Goal: Complete application form: Complete application form

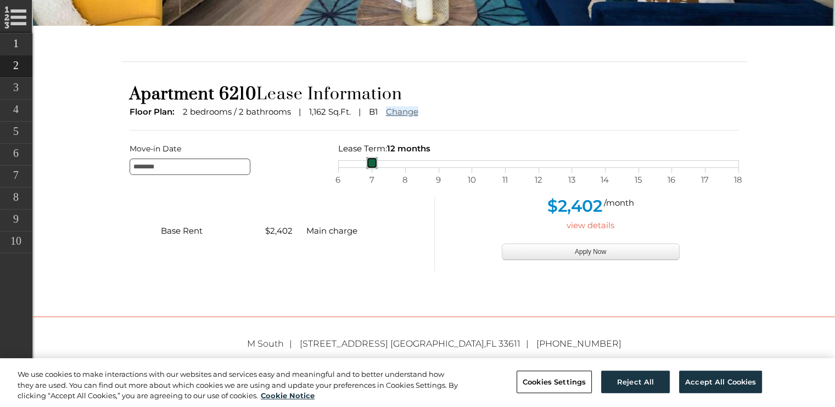
drag, startPoint x: 540, startPoint y: 166, endPoint x: 371, endPoint y: 160, distance: 169.2
click at [371, 160] on link at bounding box center [372, 163] width 12 height 12
click at [476, 215] on div "$2,402 /month" at bounding box center [591, 207] width 297 height 21
drag, startPoint x: 370, startPoint y: 160, endPoint x: 342, endPoint y: 158, distance: 27.5
click at [342, 158] on link at bounding box center [339, 163] width 12 height 12
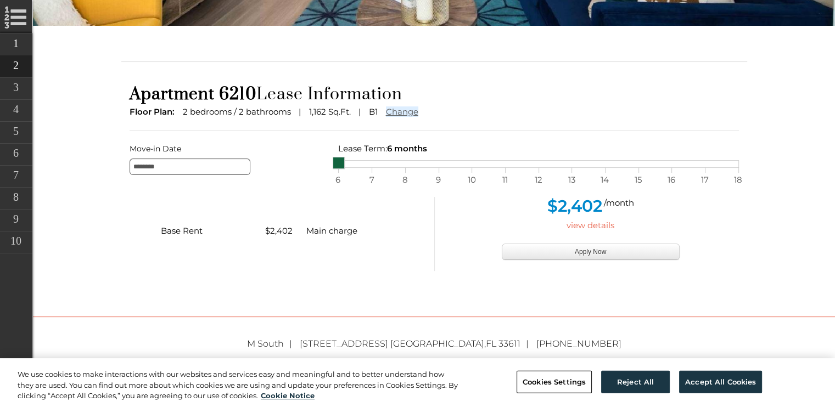
click at [471, 219] on div "view details" at bounding box center [591, 226] width 297 height 14
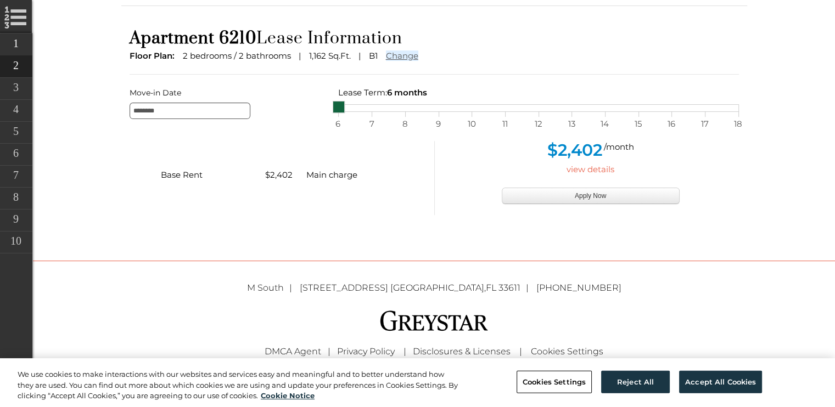
scroll to position [310, 0]
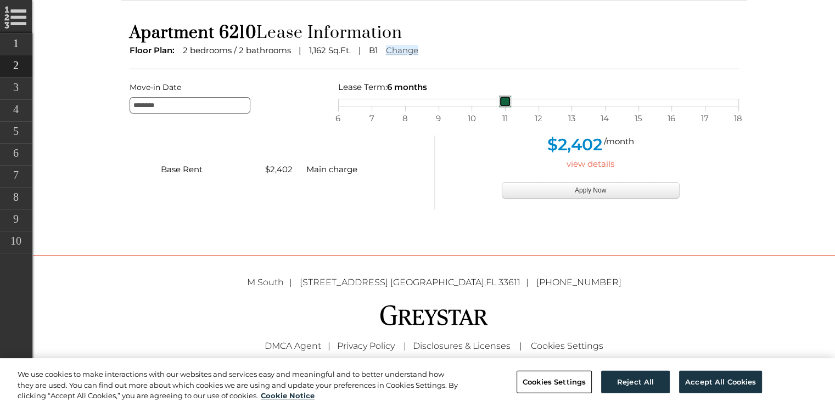
drag, startPoint x: 336, startPoint y: 99, endPoint x: 524, endPoint y: 102, distance: 187.8
click at [524, 102] on div "6 7 8 9 10 11 12 13 14 15 16 17 18" at bounding box center [538, 103] width 401 height 8
click at [477, 208] on div "$2,402 /month view details Apply Now" at bounding box center [591, 173] width 297 height 74
drag, startPoint x: 534, startPoint y: 103, endPoint x: 303, endPoint y: 100, distance: 231.7
click at [303, 100] on div "Move-in Date ******** Lease Term: 12 months selected on Lease month slider, mov…" at bounding box center [434, 96] width 626 height 33
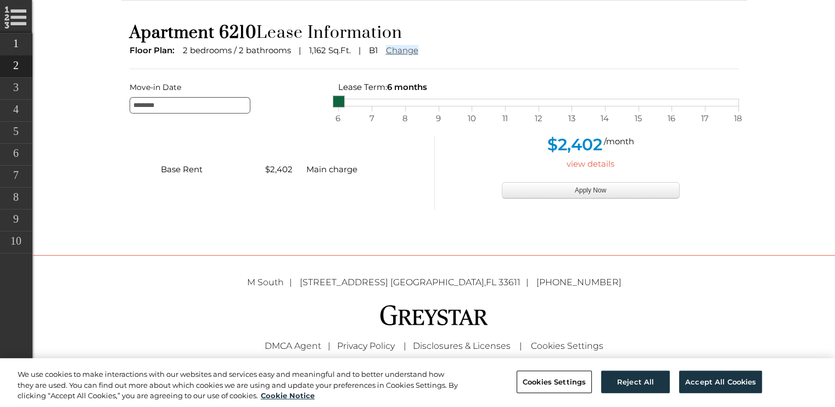
click at [471, 193] on div "$2,402 /month view details Apply Now" at bounding box center [591, 173] width 297 height 74
click at [187, 159] on div "Base Rent $2,402 Main charge" at bounding box center [277, 173] width 313 height 74
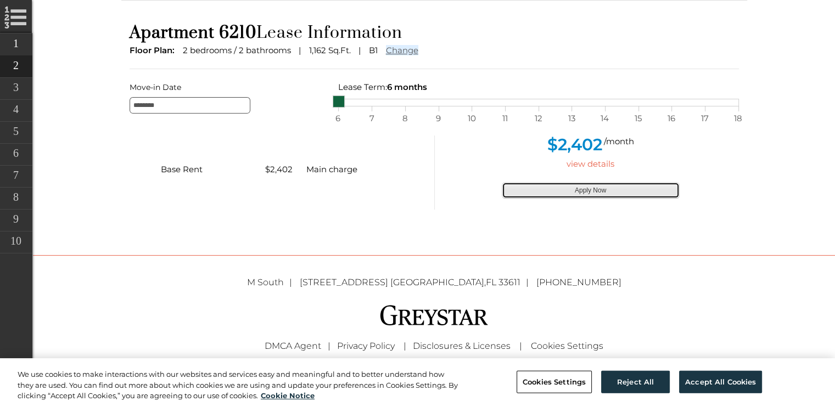
click at [545, 194] on button "Apply Now" at bounding box center [591, 190] width 178 height 16
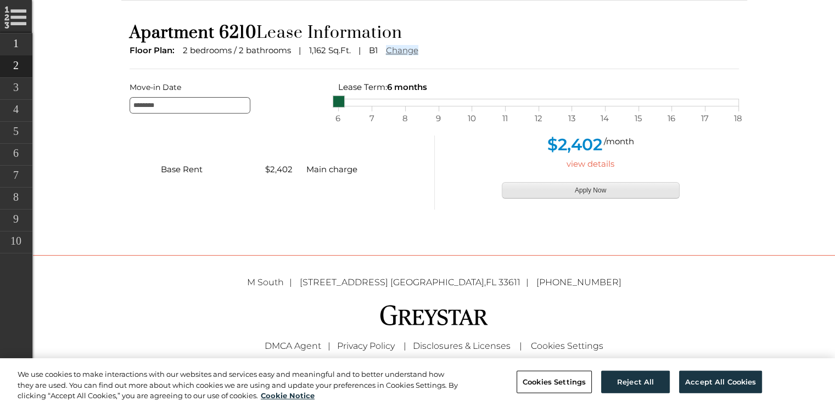
type input "**********"
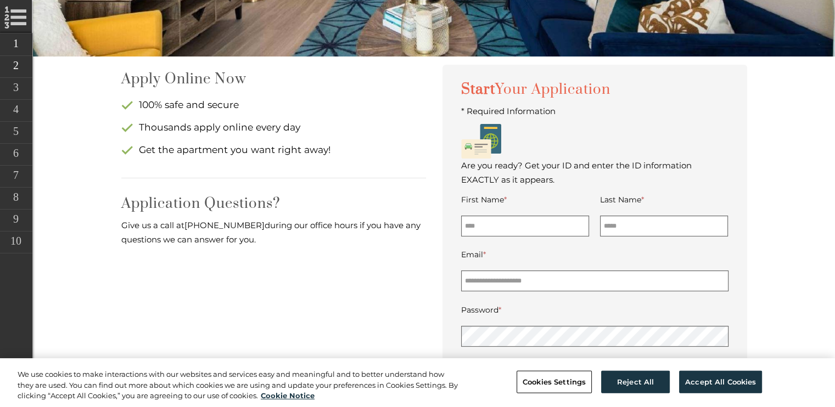
scroll to position [299, 0]
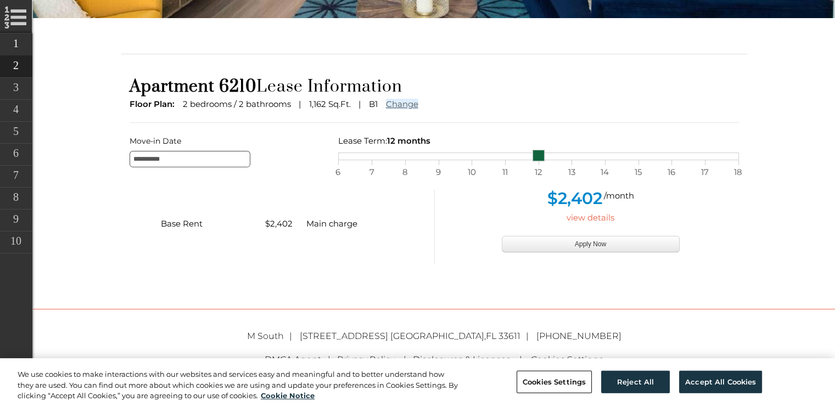
scroll to position [310, 0]
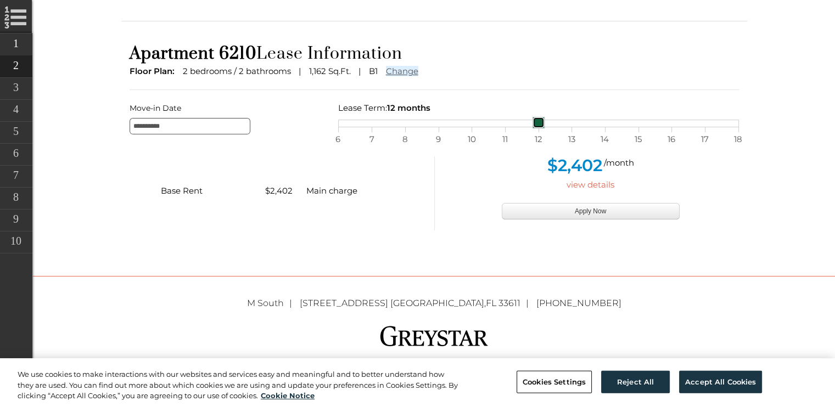
click at [340, 125] on div "6 7 8 9 10 11 12 13 14 15 16 17 18" at bounding box center [538, 124] width 401 height 8
